Goal: Task Accomplishment & Management: Manage account settings

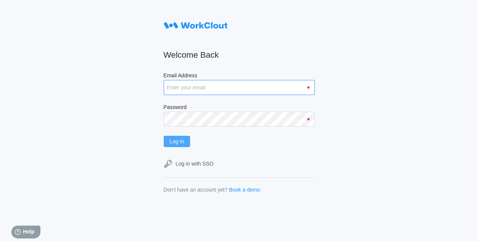
type input "[EMAIL_ADDRESS][DOMAIN_NAME]"
click at [177, 141] on span "Log In" at bounding box center [177, 141] width 15 height 5
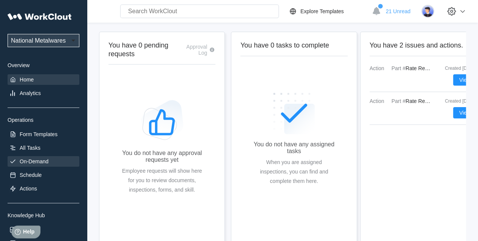
click at [35, 163] on div "On-Demand" at bounding box center [34, 162] width 29 height 6
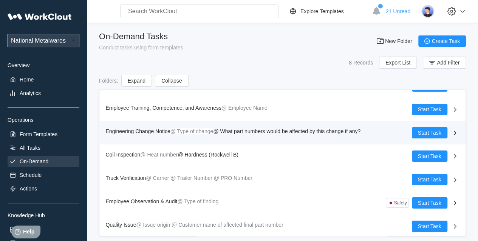
scroll to position [41, 0]
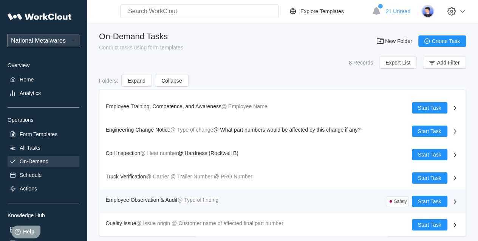
click at [151, 199] on span "Employee Observation & Audit" at bounding box center [142, 200] width 72 height 6
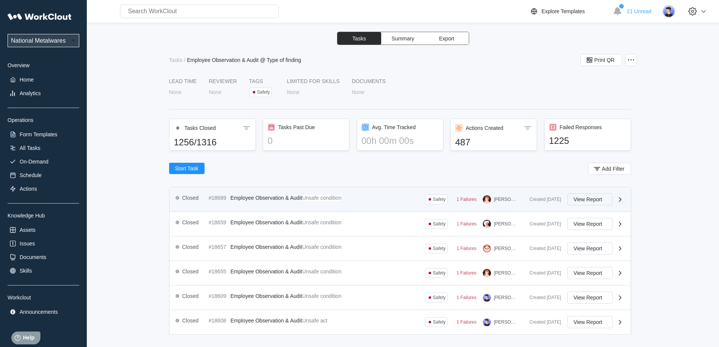
click at [477, 202] on button "View Report" at bounding box center [590, 199] width 45 height 12
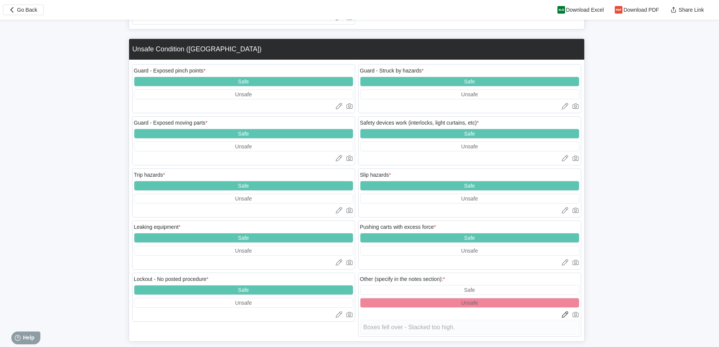
scroll to position [1340, 0]
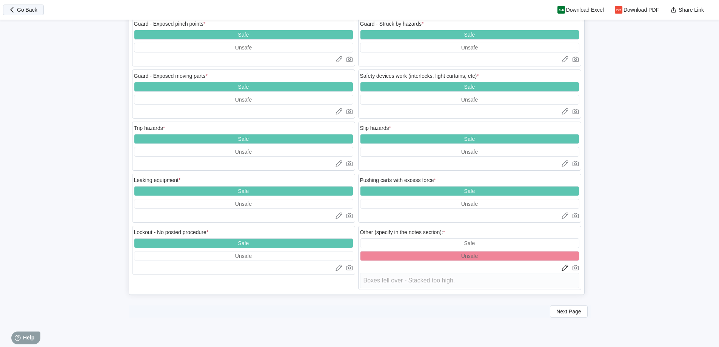
click at [34, 11] on span "Go Back" at bounding box center [27, 9] width 20 height 5
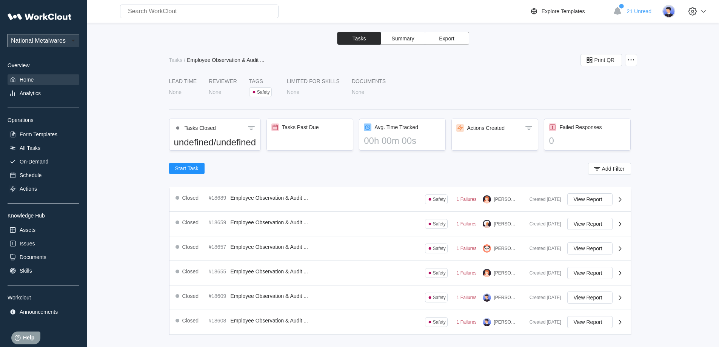
click at [34, 78] on div "Home" at bounding box center [27, 80] width 14 height 6
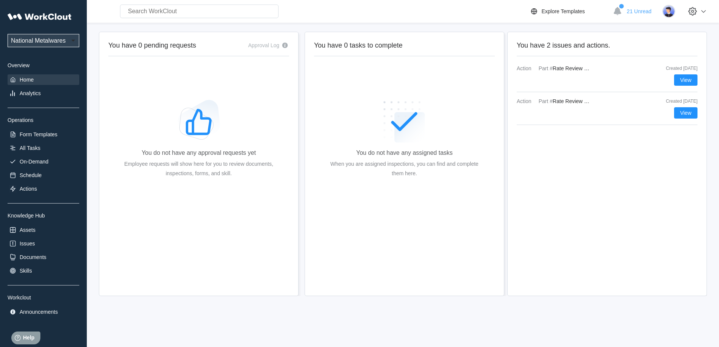
click at [477, 106] on div "Action Part # Rate Review Rate on BOM (no decimals) vs Operators Rate (no decim…" at bounding box center [607, 111] width 181 height 27
click at [477, 110] on button "View" at bounding box center [686, 112] width 23 height 11
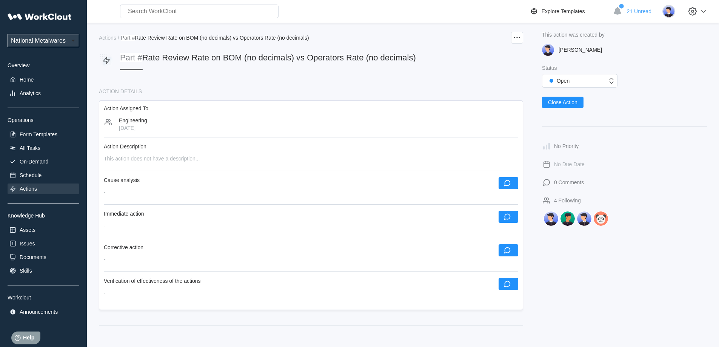
click at [282, 60] on span "Rate Review Rate on BOM (no decimals) vs Operators Rate (no decimals)" at bounding box center [279, 57] width 274 height 9
click at [144, 60] on span "Rate Review Rate on BOM (no decimals) vs Operators Rate (no decimals)" at bounding box center [279, 57] width 274 height 9
click at [139, 61] on mark "Part #" at bounding box center [131, 57] width 22 height 9
drag, startPoint x: 116, startPoint y: 59, endPoint x: 140, endPoint y: 62, distance: 24.3
click at [120, 59] on div "Part # Rate Review Rate on BOM (no decimals) vs Operators Rate (no decimals)" at bounding box center [257, 61] width 317 height 17
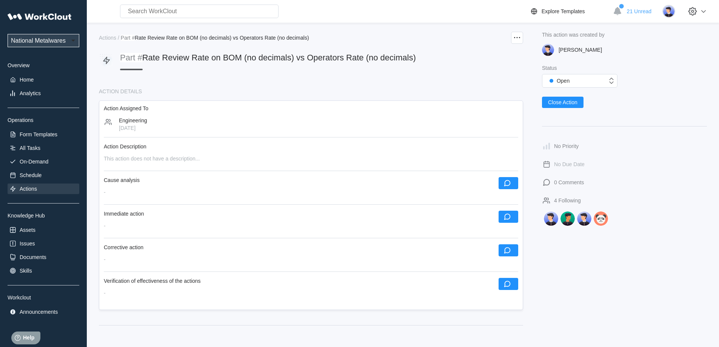
click at [124, 92] on div "ACTION DETAILS" at bounding box center [311, 91] width 424 height 6
click at [165, 66] on div "Part # Rate Review Rate on BOM (no decimals) vs Operators Rate (no decimals)" at bounding box center [268, 61] width 296 height 17
click at [170, 58] on span "Rate Review Rate on BOM (no decimals) vs Operators Rate (no decimals)" at bounding box center [279, 57] width 274 height 9
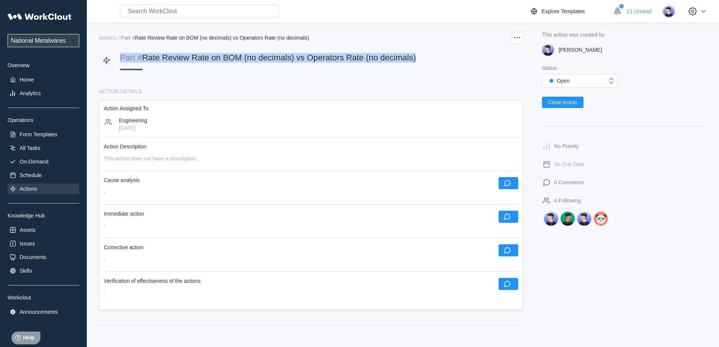
click at [170, 58] on span "Rate Review Rate on BOM (no decimals) vs Operators Rate (no decimals)" at bounding box center [279, 57] width 274 height 9
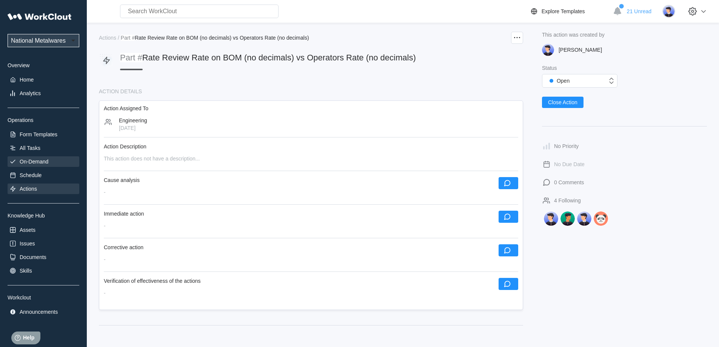
click at [38, 159] on div "On-Demand" at bounding box center [34, 162] width 29 height 6
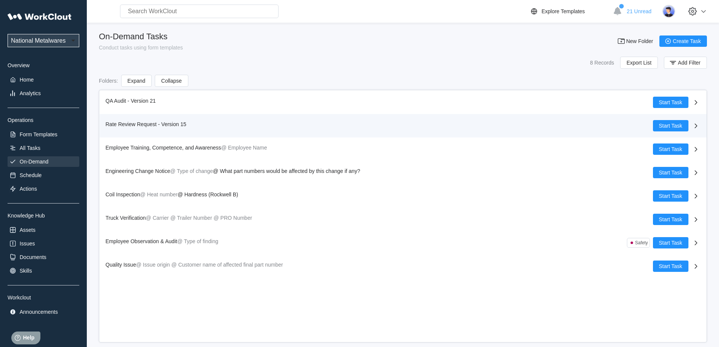
click at [155, 123] on span "Rate Review Request - Version 15" at bounding box center [146, 124] width 81 height 6
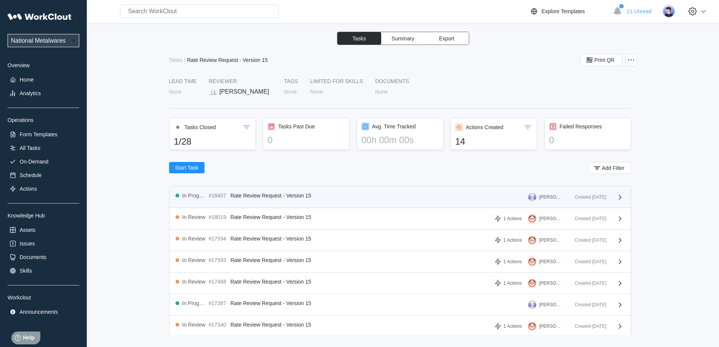
click at [275, 195] on span "Rate Review Request - Version 15" at bounding box center [271, 196] width 81 height 6
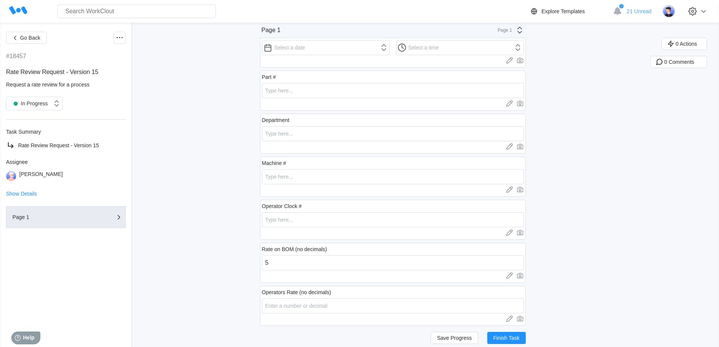
scroll to position [32, 0]
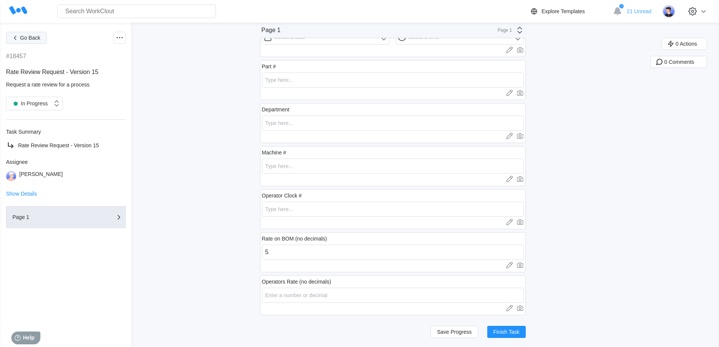
click at [21, 37] on span "Go Back" at bounding box center [30, 37] width 20 height 5
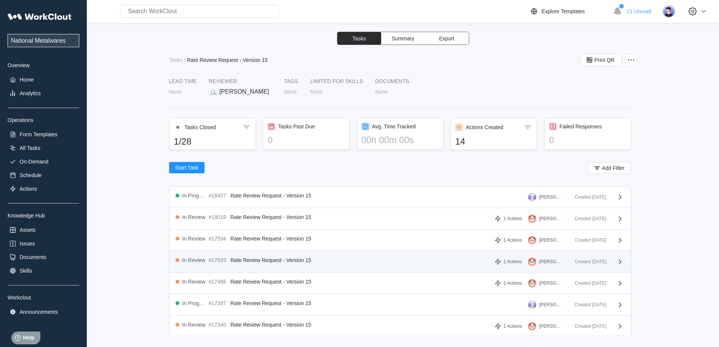
scroll to position [113, 0]
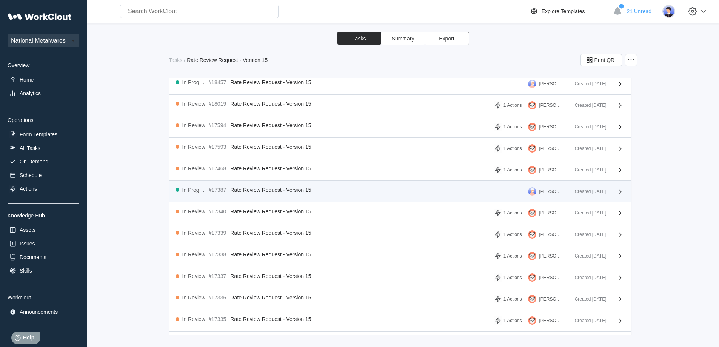
click at [263, 188] on span "Rate Review Request - Version 15" at bounding box center [271, 190] width 81 height 6
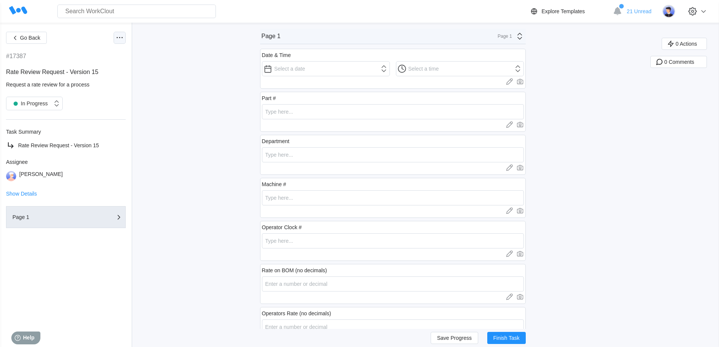
click at [120, 34] on icon at bounding box center [119, 37] width 9 height 9
click at [89, 131] on div "Delete Task" at bounding box center [80, 129] width 28 height 6
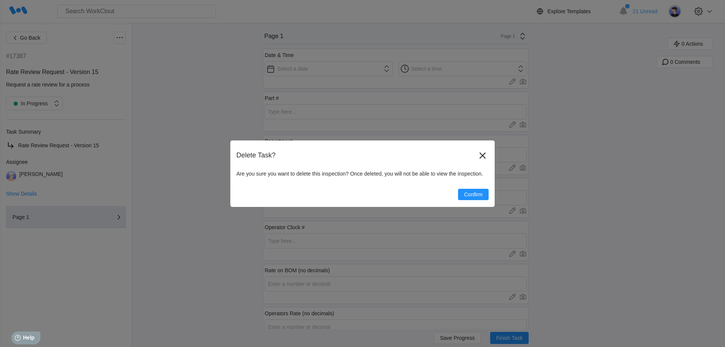
drag, startPoint x: 475, startPoint y: 194, endPoint x: 455, endPoint y: 186, distance: 21.5
click at [473, 192] on span "Confirm" at bounding box center [473, 194] width 19 height 5
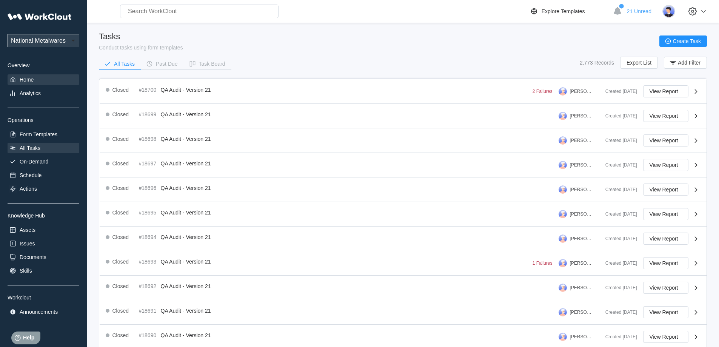
click at [32, 80] on div "Home" at bounding box center [27, 80] width 14 height 6
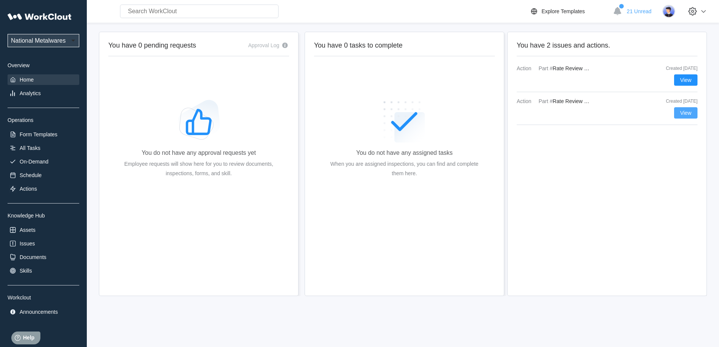
click at [477, 114] on span "View" at bounding box center [686, 112] width 11 height 5
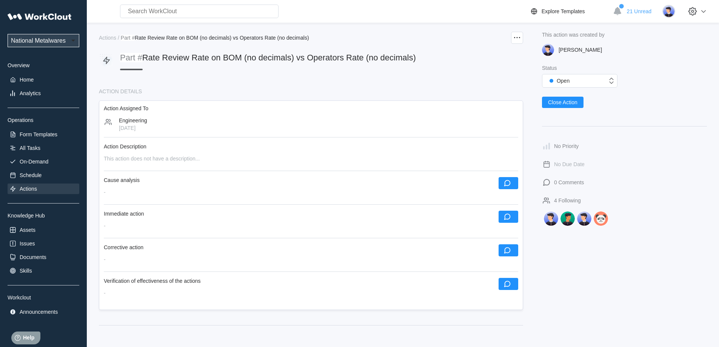
click at [263, 60] on span "Rate Review Rate on BOM (no decimals) vs Operators Rate (no decimals)" at bounding box center [279, 57] width 274 height 9
click at [404, 65] on div "Part # Rate Review Rate on BOM (no decimals) vs Operators Rate (no decimals)" at bounding box center [268, 61] width 296 height 17
click at [477, 43] on div at bounding box center [517, 38] width 12 height 12
click at [473, 73] on div "Delete Action" at bounding box center [478, 74] width 31 height 6
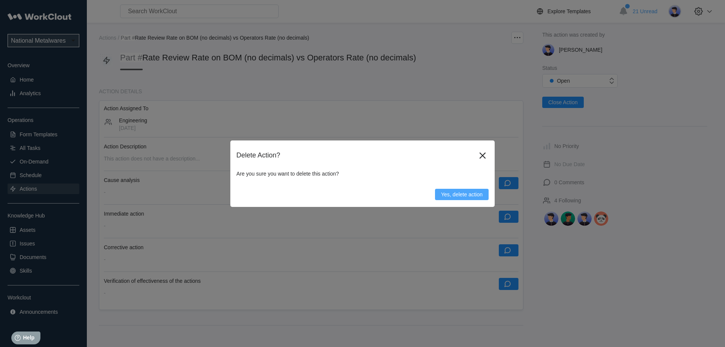
click at [454, 195] on span "Yes, delete action" at bounding box center [462, 194] width 42 height 5
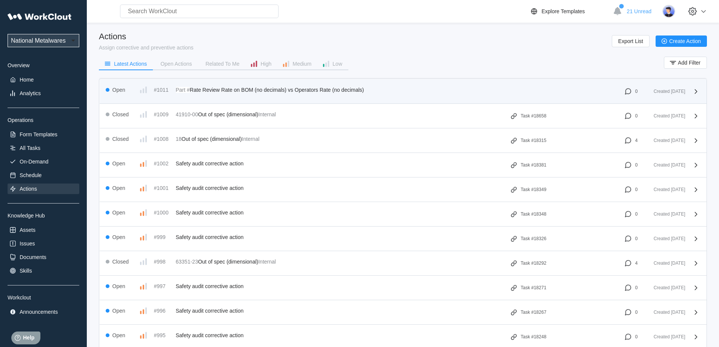
click at [292, 90] on span "Rate Review Rate on BOM (no decimals) vs Operators Rate (no decimals)" at bounding box center [277, 90] width 174 height 6
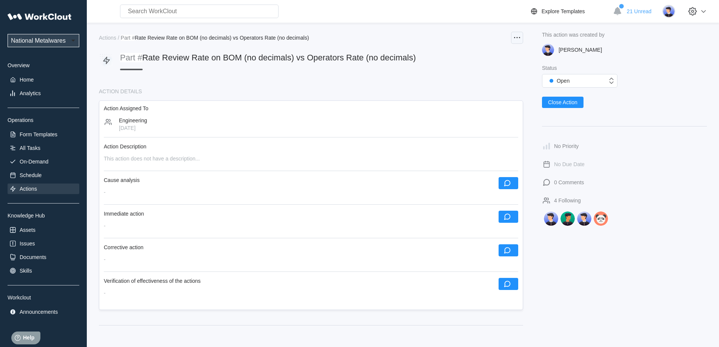
click at [477, 36] on icon at bounding box center [517, 37] width 9 height 9
click at [475, 72] on div "Delete Action" at bounding box center [478, 74] width 31 height 6
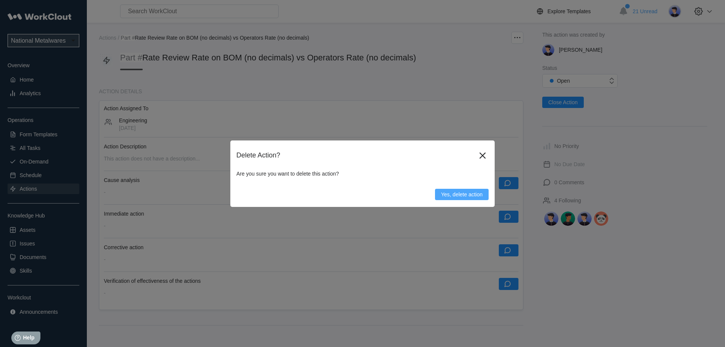
click at [466, 194] on span "Yes, delete action" at bounding box center [462, 194] width 42 height 5
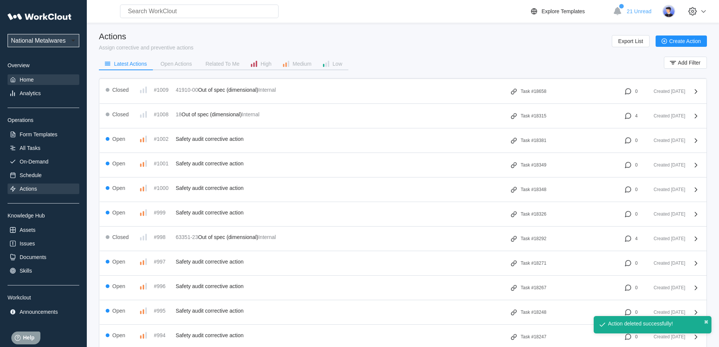
click at [29, 81] on div "Home" at bounding box center [27, 80] width 14 height 6
